Goal: Information Seeking & Learning: Learn about a topic

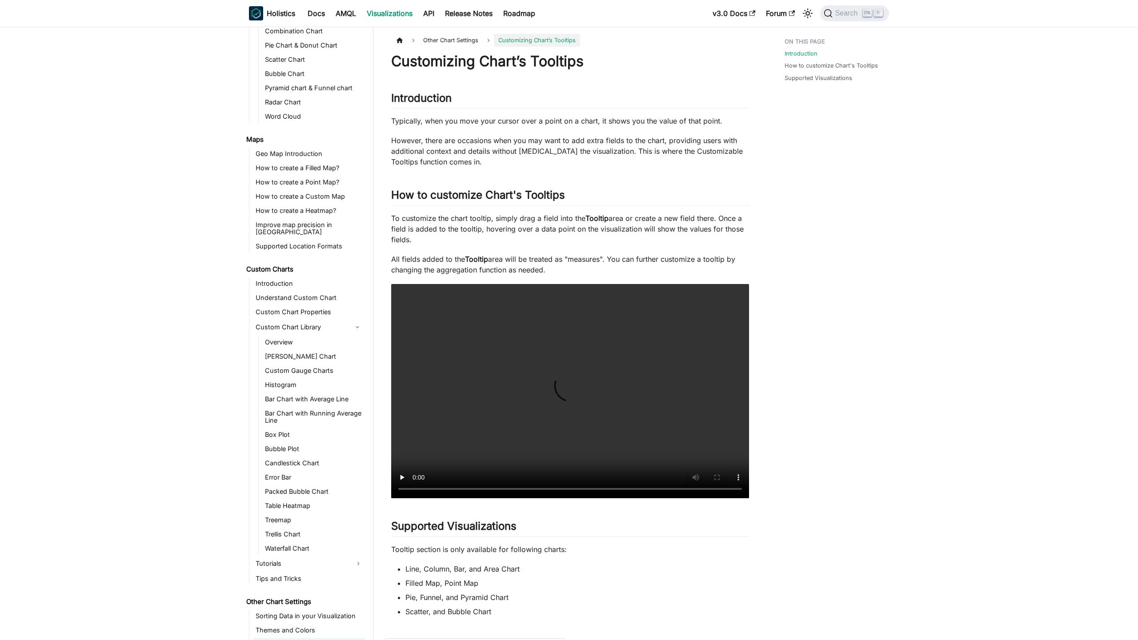
scroll to position [274, 0]
